Goal: Information Seeking & Learning: Learn about a topic

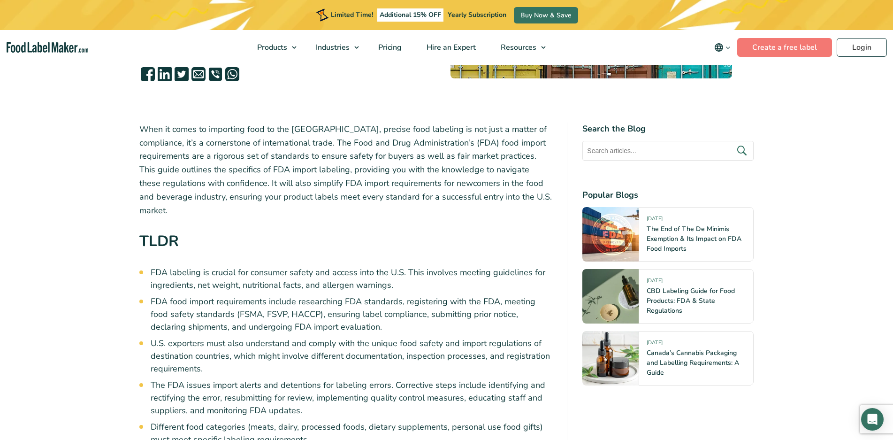
scroll to position [282, 0]
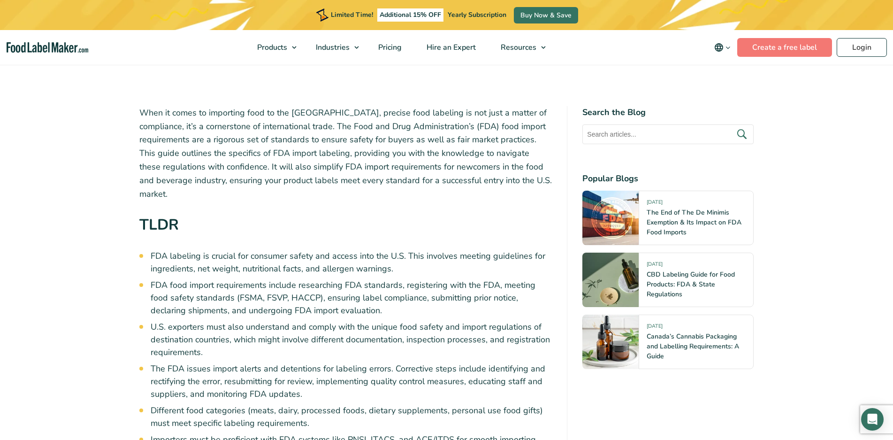
click at [655, 135] on input "text" at bounding box center [668, 134] width 171 height 20
type input "wine product"
click at [732, 126] on button "submit" at bounding box center [742, 133] width 20 height 15
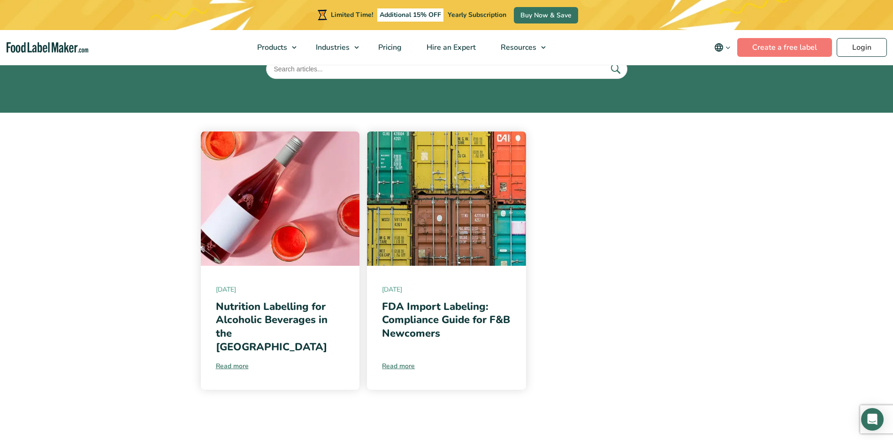
scroll to position [141, 0]
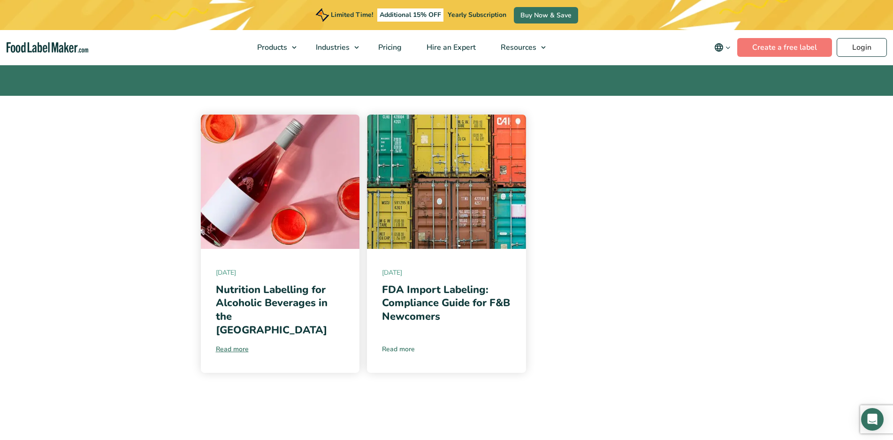
click at [407, 344] on link "Read more" at bounding box center [446, 349] width 129 height 10
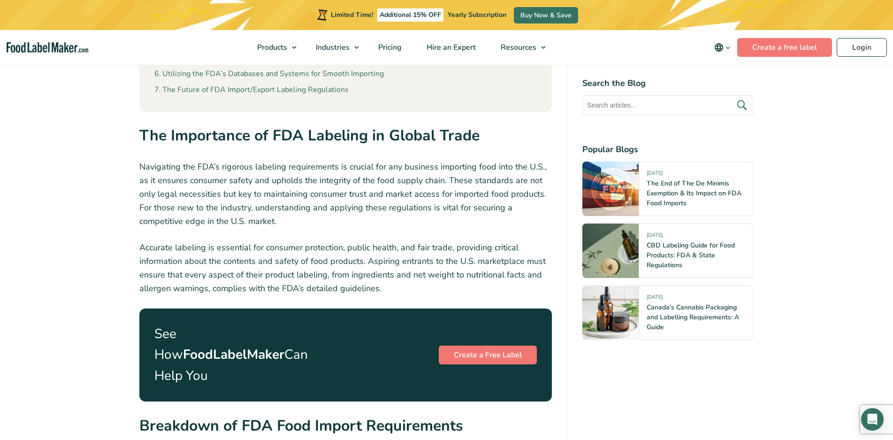
scroll to position [986, 0]
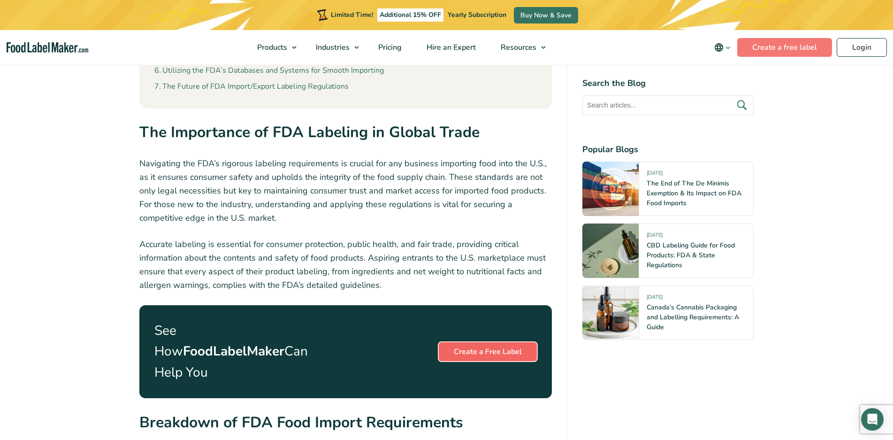
click at [515, 342] on link "Create a Free Label" at bounding box center [488, 351] width 98 height 19
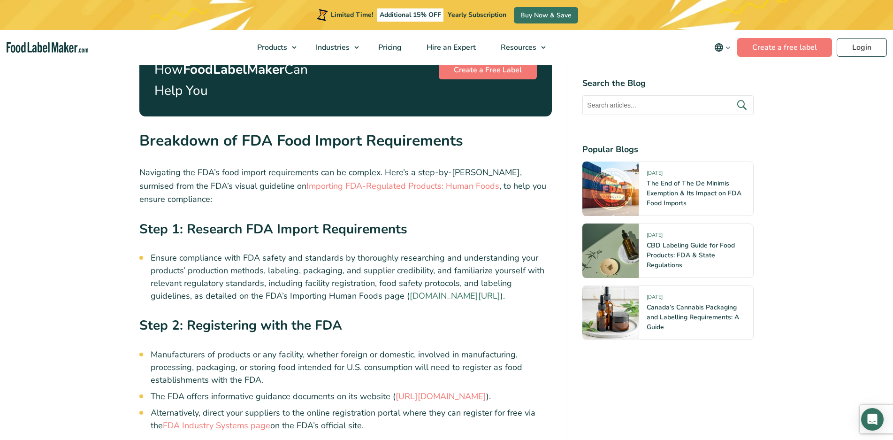
click at [410, 290] on link "[DOMAIN_NAME][URL]" at bounding box center [455, 295] width 91 height 11
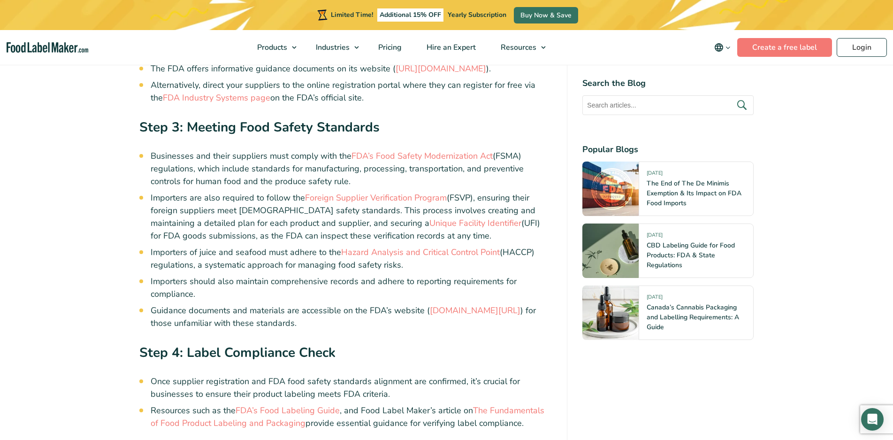
scroll to position [1596, 0]
click at [302, 404] on link "FDA’s Food Labeling Guide" at bounding box center [288, 409] width 104 height 11
